Goal: Task Accomplishment & Management: Complete application form

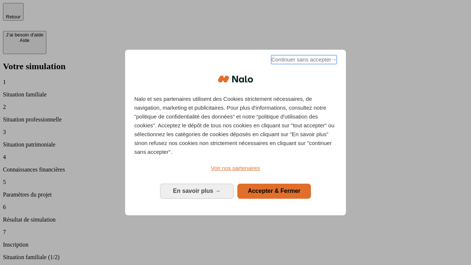
click at [303, 61] on span "Continuer sans accepter →" at bounding box center [304, 59] width 66 height 9
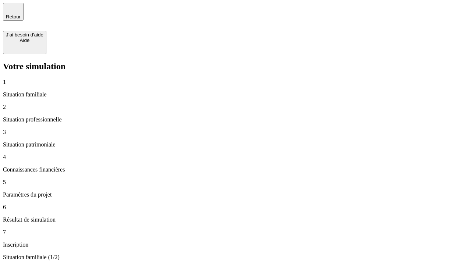
type input "30 000"
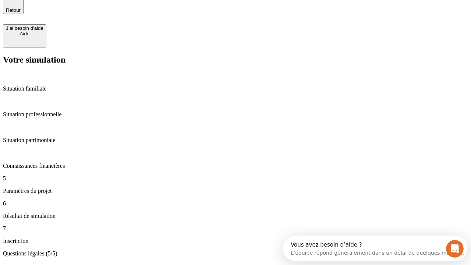
scroll to position [23, 0]
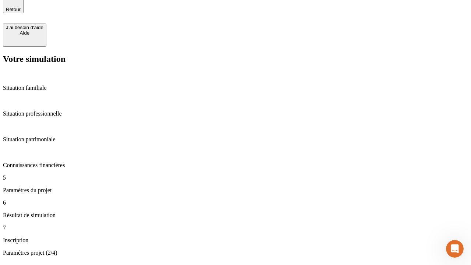
type input "25"
type input "64"
type input "1 000"
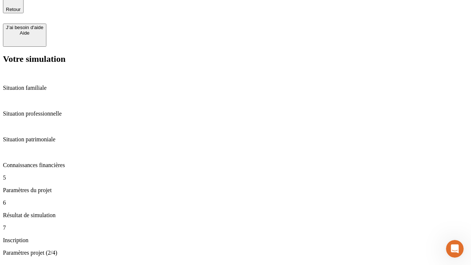
type input "640"
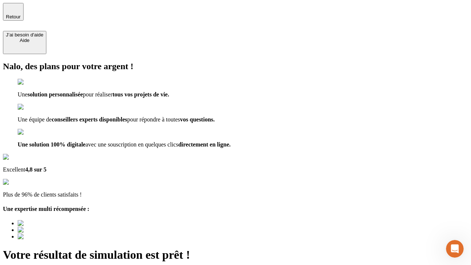
type input "[EMAIL_ADDRESS][PERSON_NAME][DOMAIN_NAME]"
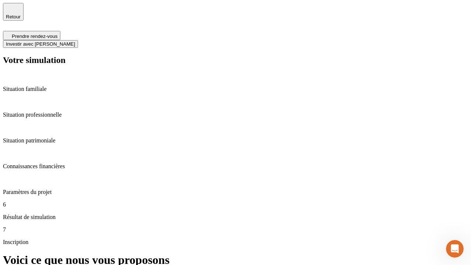
click at [75, 41] on span "Investir avec [PERSON_NAME]" at bounding box center [40, 44] width 69 height 6
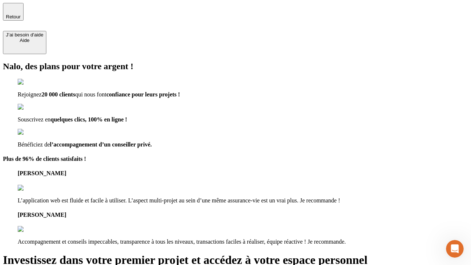
type input "[PERSON_NAME][EMAIL_ADDRESS][DOMAIN_NAME]"
